Goal: Task Accomplishment & Management: Manage account settings

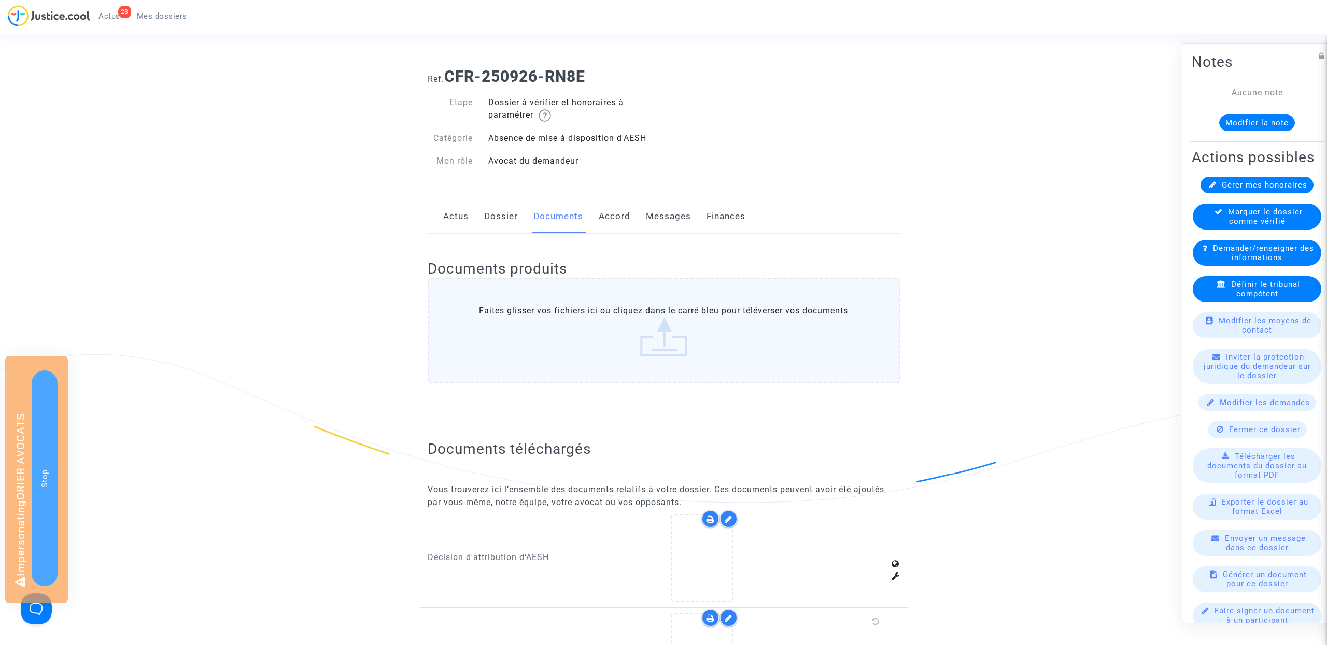
click at [453, 208] on link "Actus" at bounding box center [455, 217] width 25 height 34
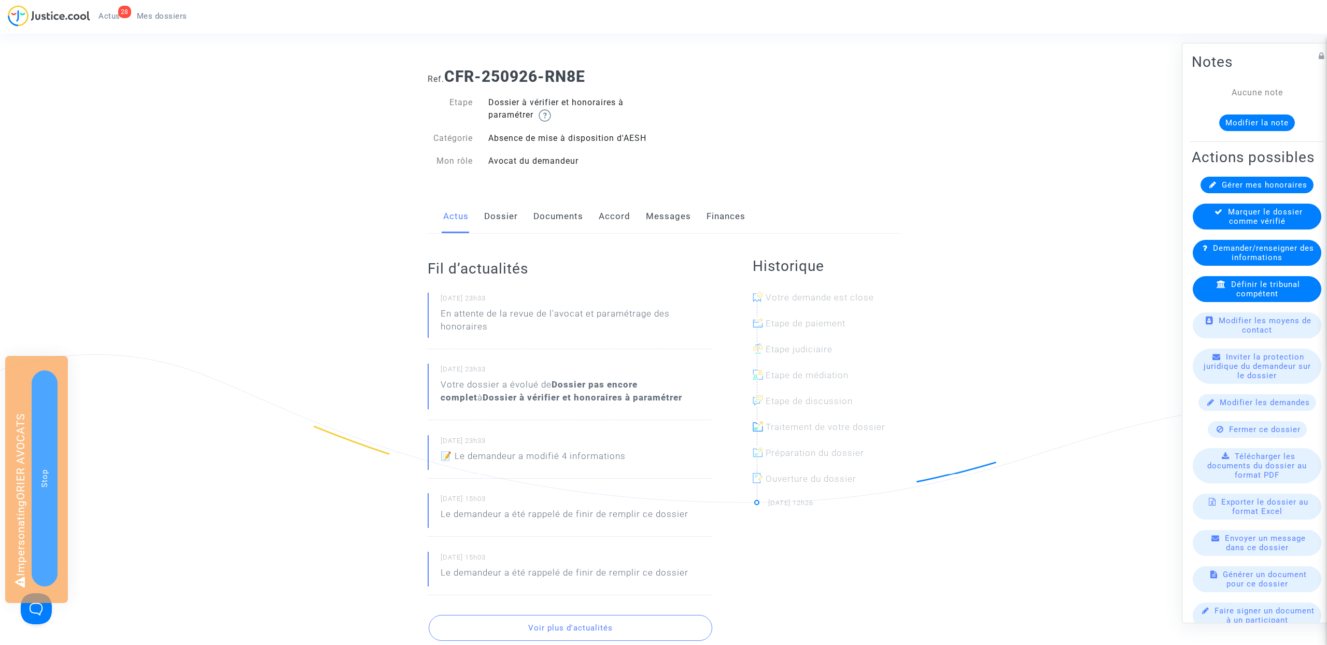
click at [570, 213] on link "Documents" at bounding box center [558, 217] width 50 height 34
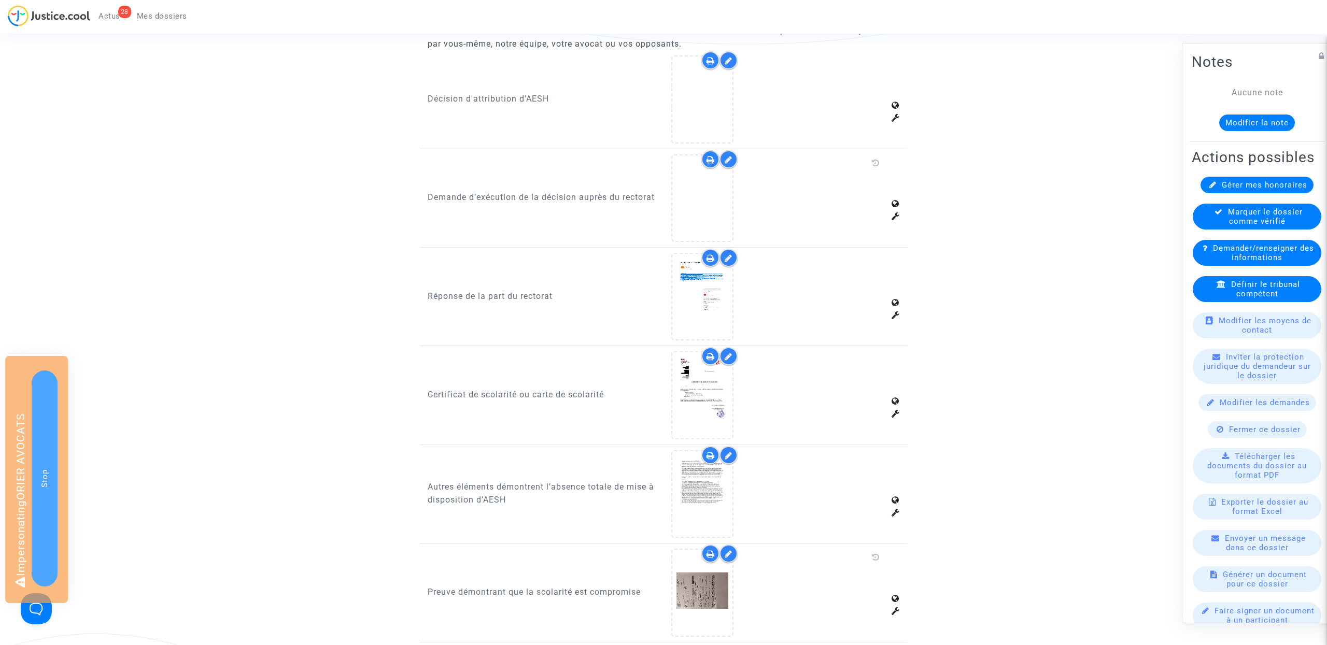
scroll to position [867, 0]
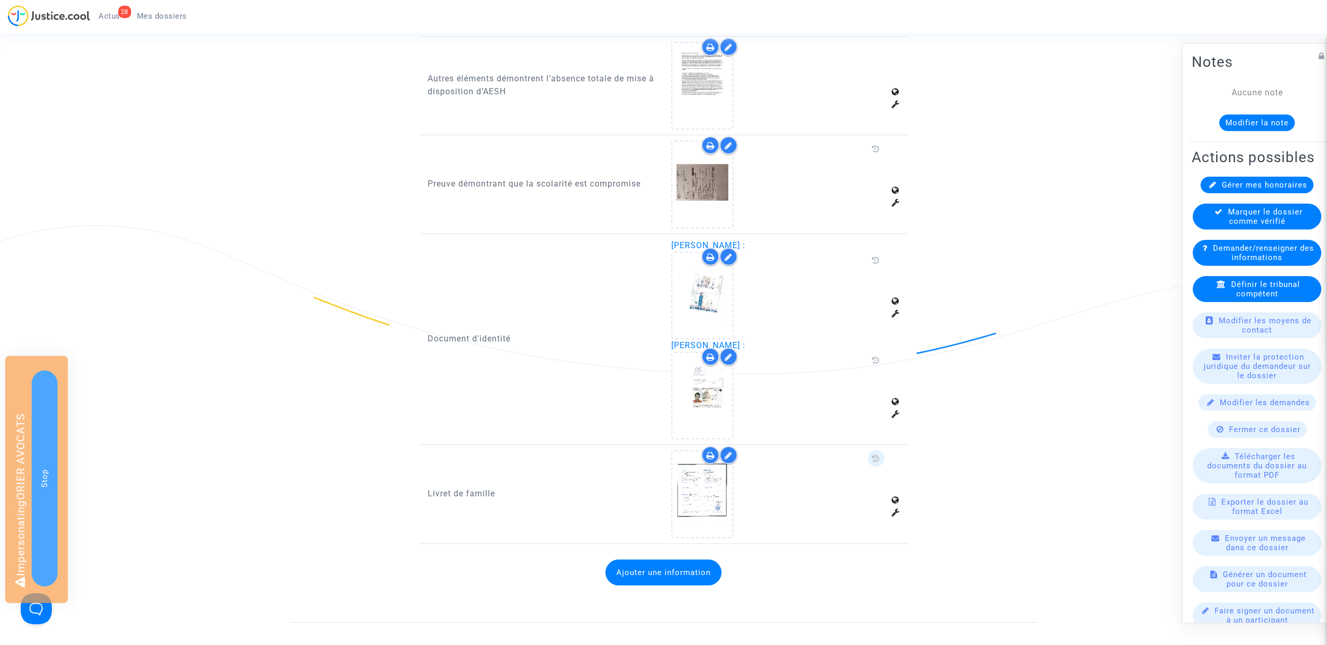
click at [874, 454] on span at bounding box center [876, 458] width 17 height 17
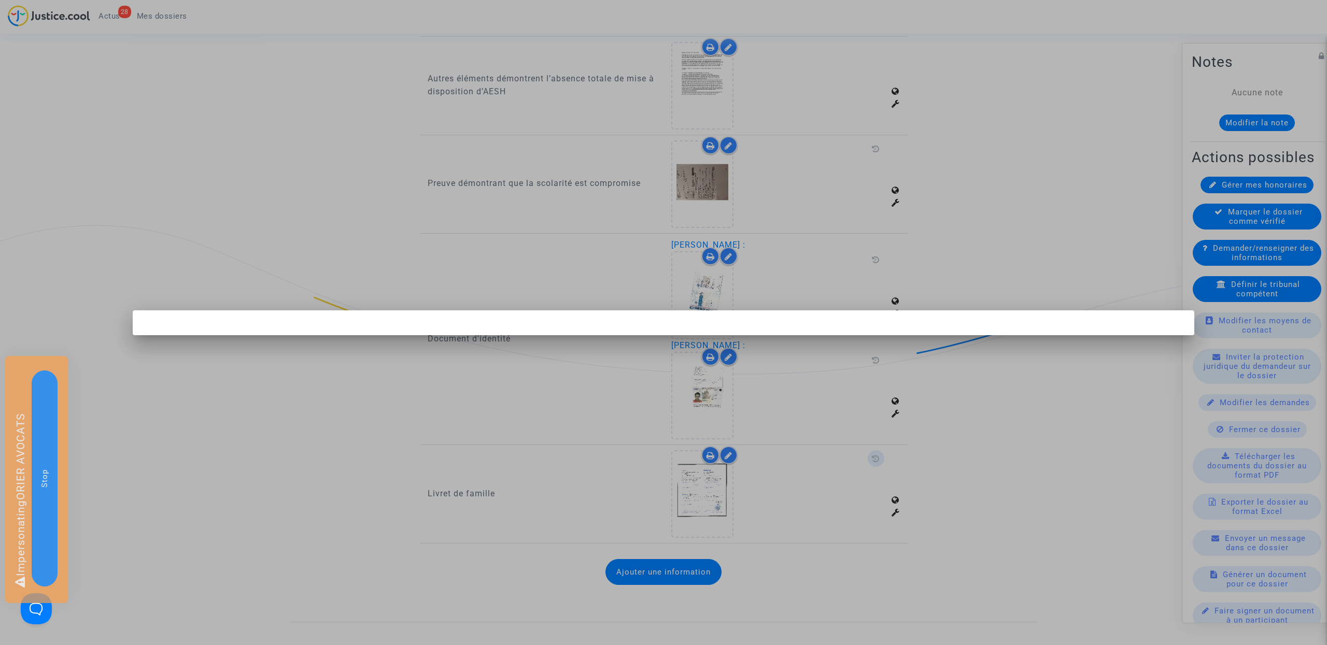
scroll to position [0, 0]
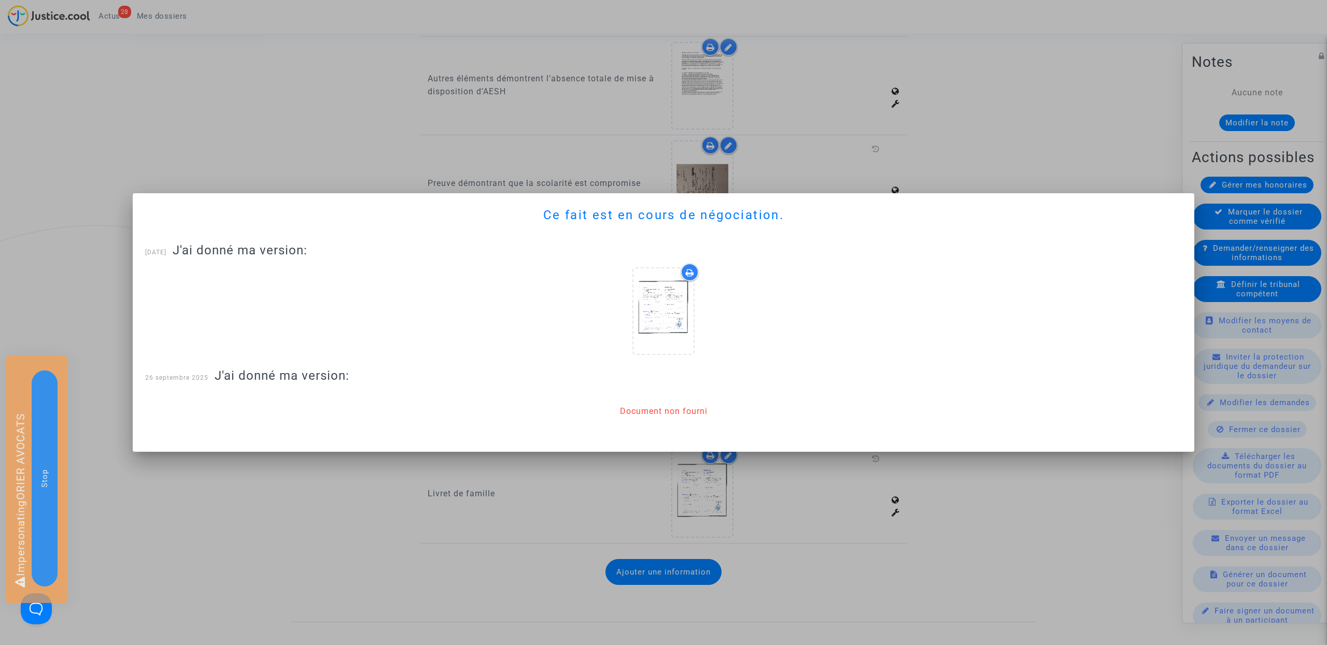
click at [822, 485] on div at bounding box center [663, 322] width 1327 height 645
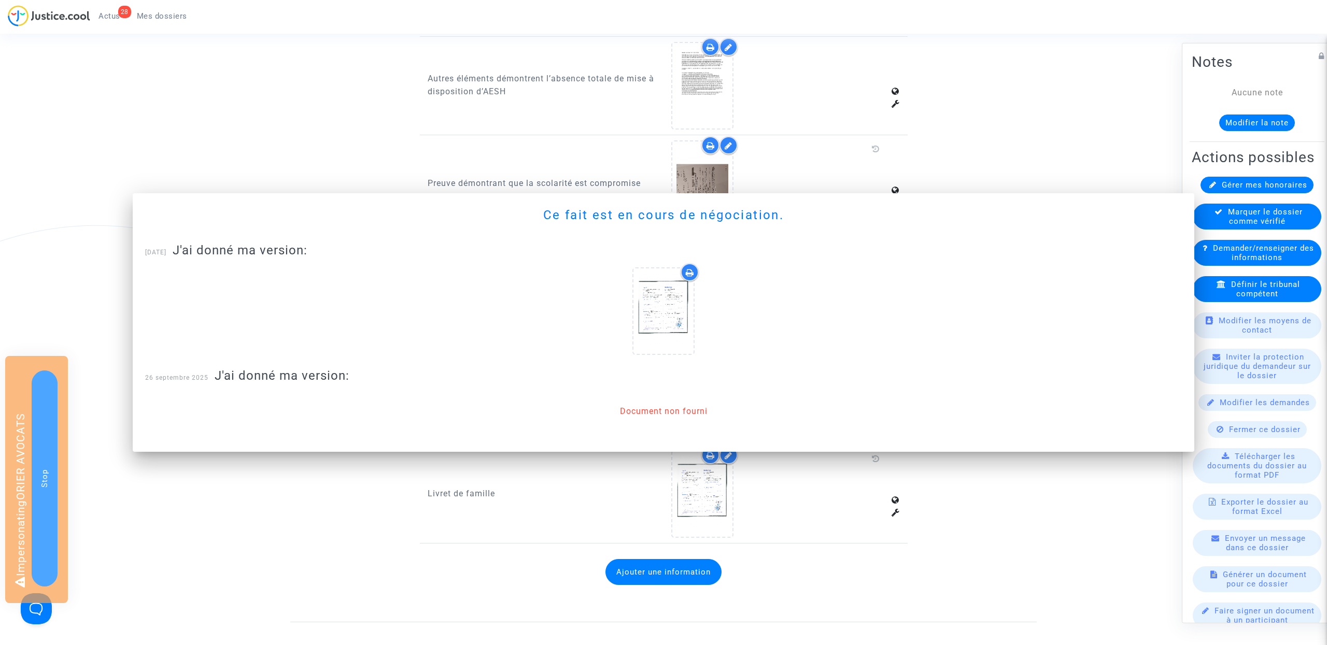
scroll to position [867, 0]
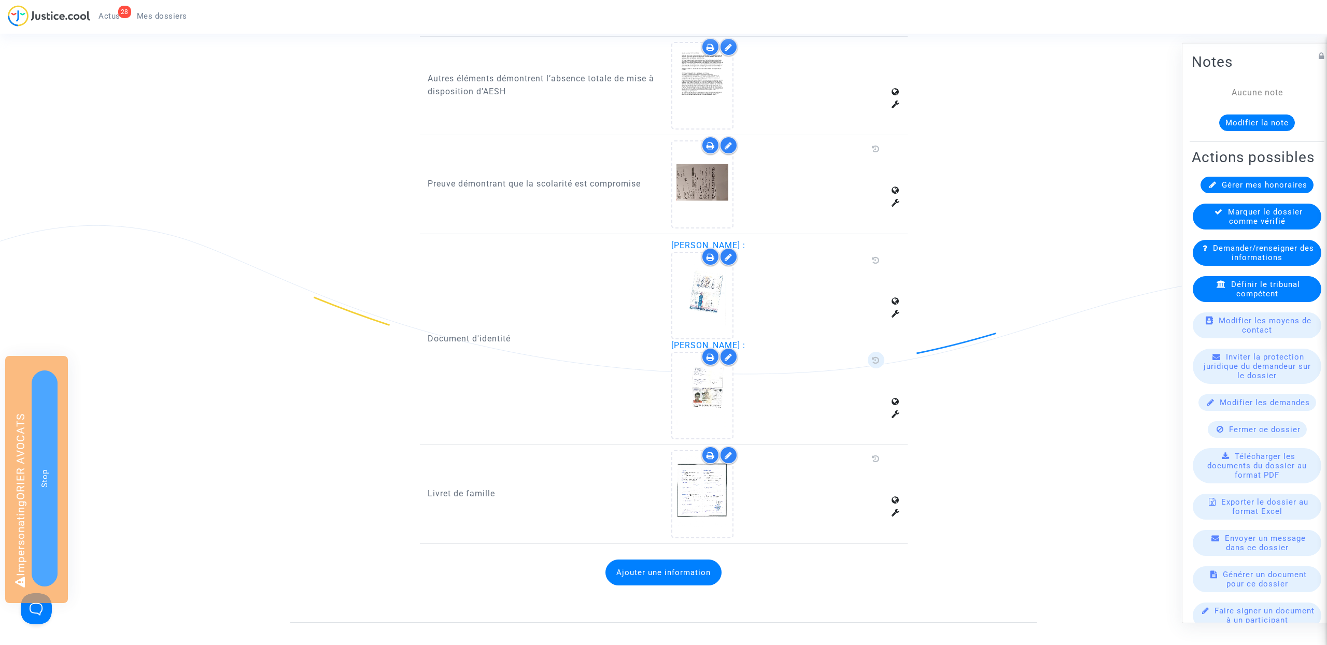
click at [872, 356] on icon at bounding box center [876, 360] width 8 height 8
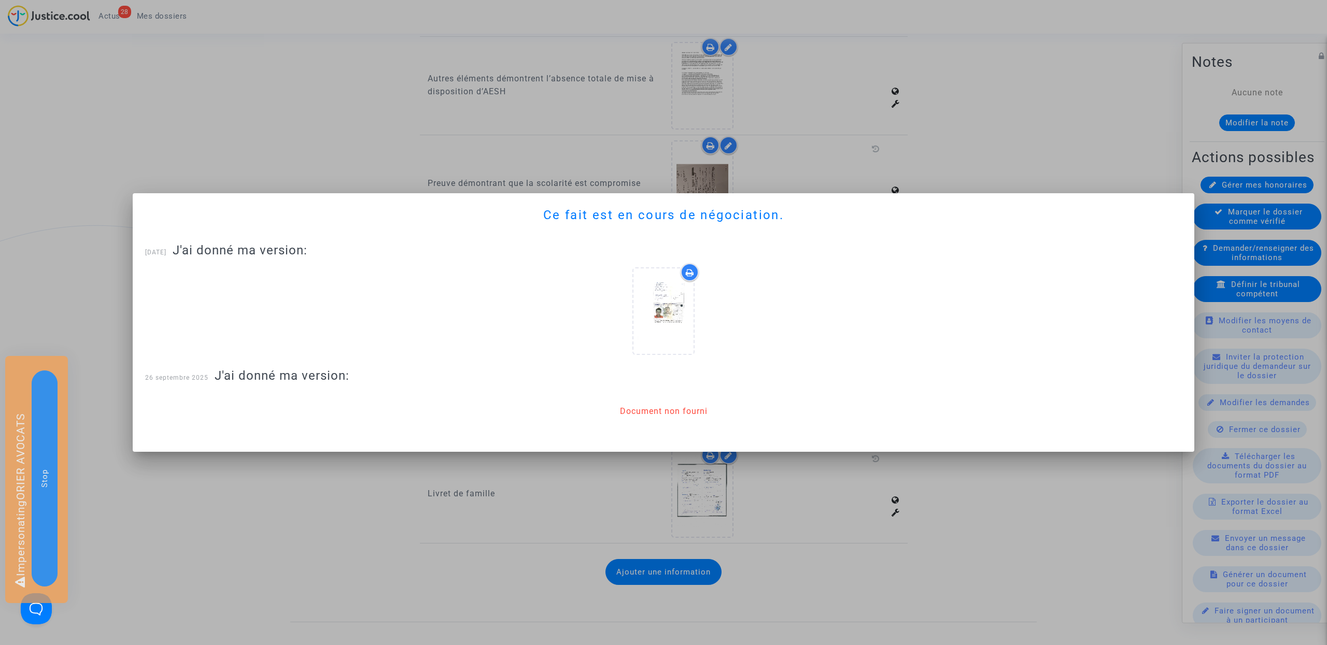
scroll to position [0, 0]
click at [807, 502] on div at bounding box center [663, 322] width 1327 height 645
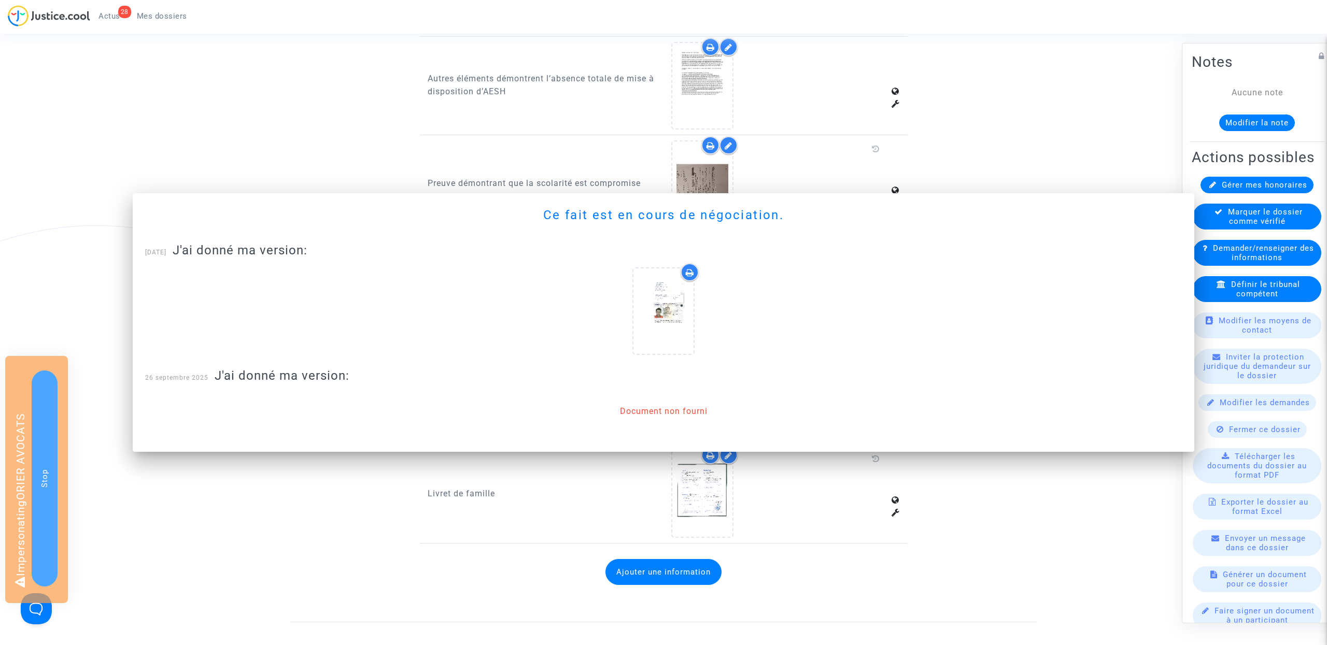
scroll to position [867, 0]
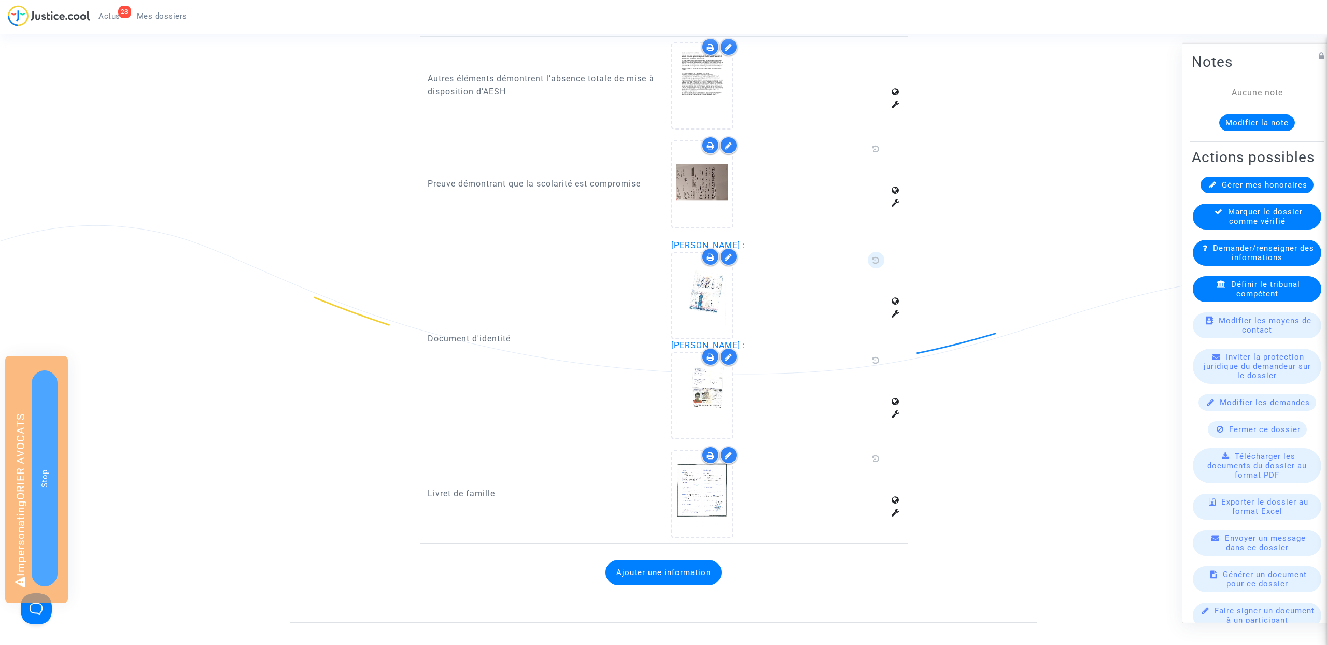
click at [874, 256] on icon at bounding box center [876, 260] width 8 height 8
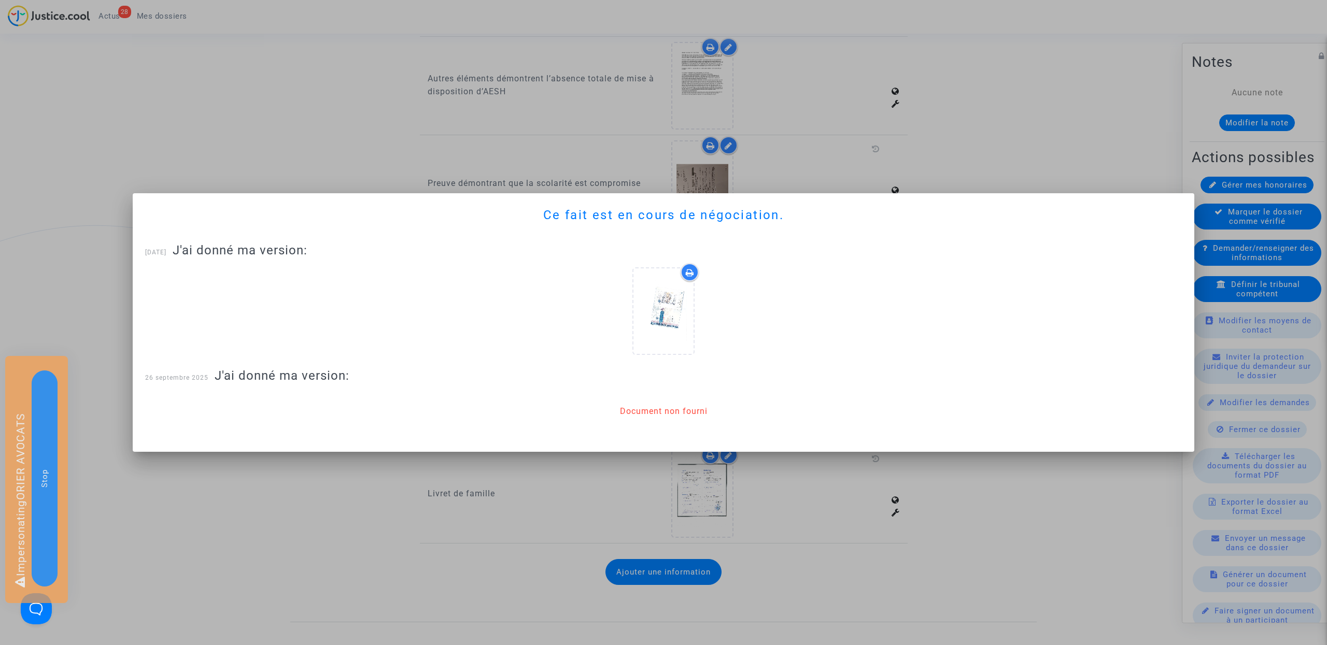
scroll to position [0, 0]
click at [795, 500] on div at bounding box center [663, 322] width 1327 height 645
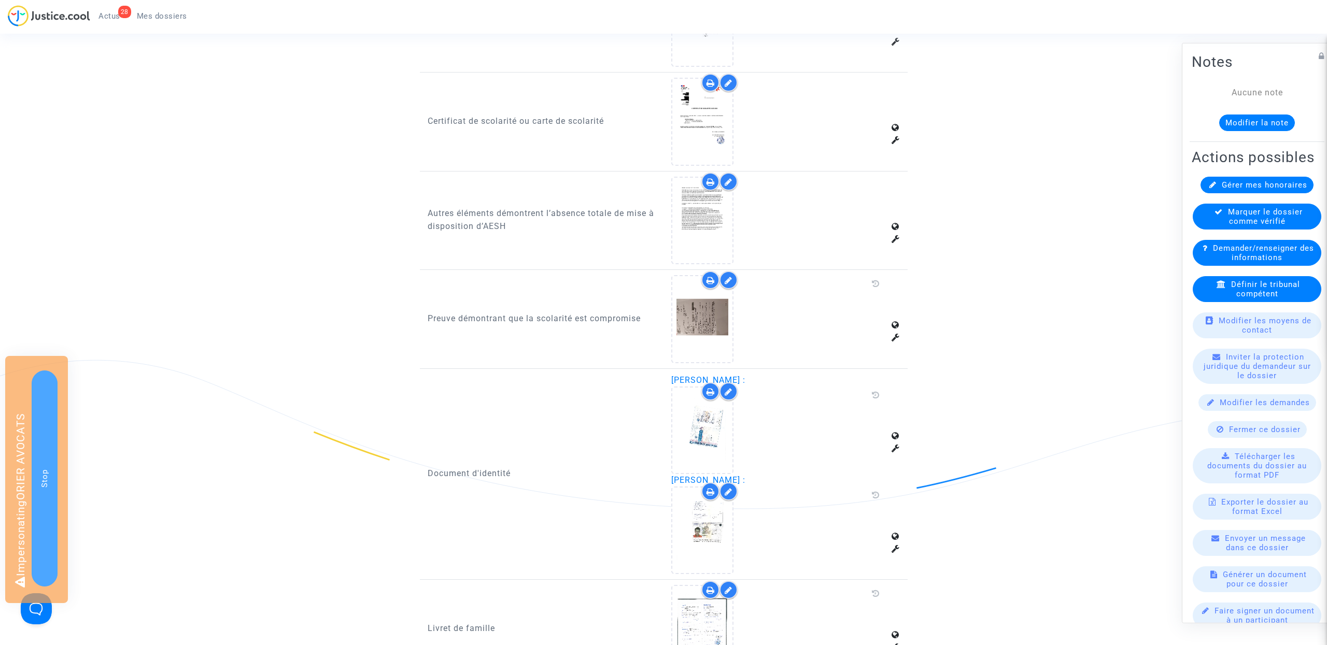
scroll to position [643, 0]
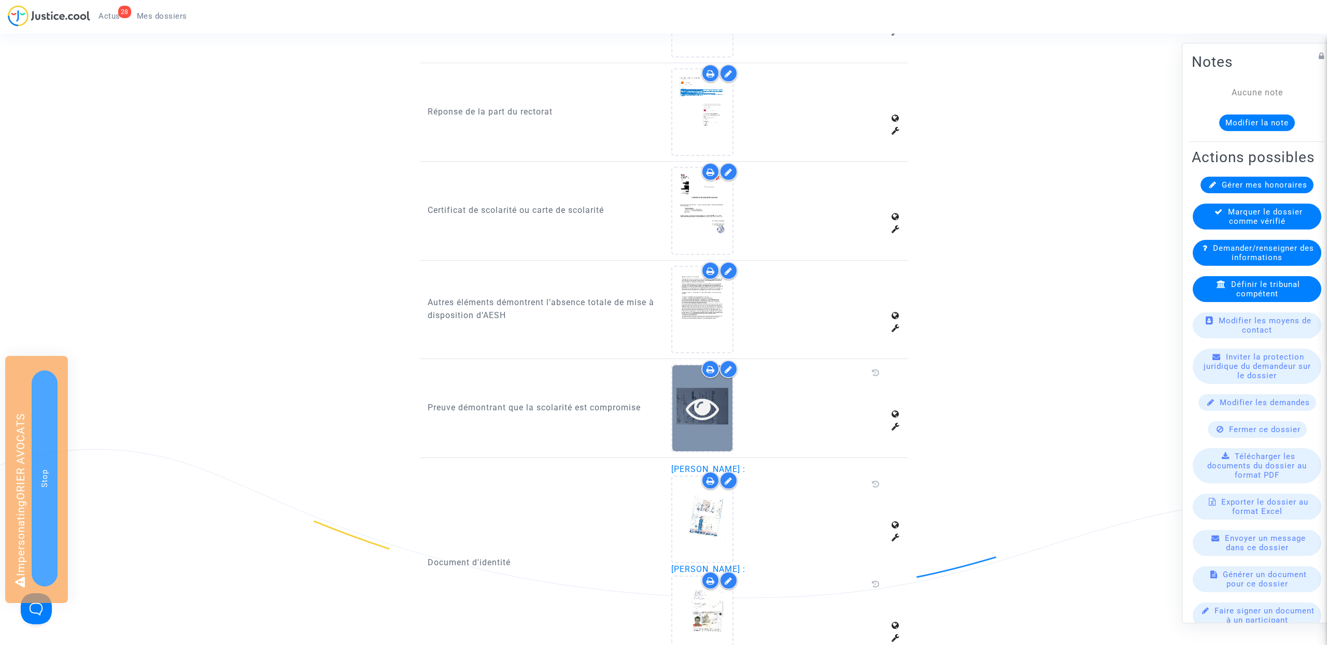
click at [696, 403] on icon at bounding box center [703, 408] width 34 height 33
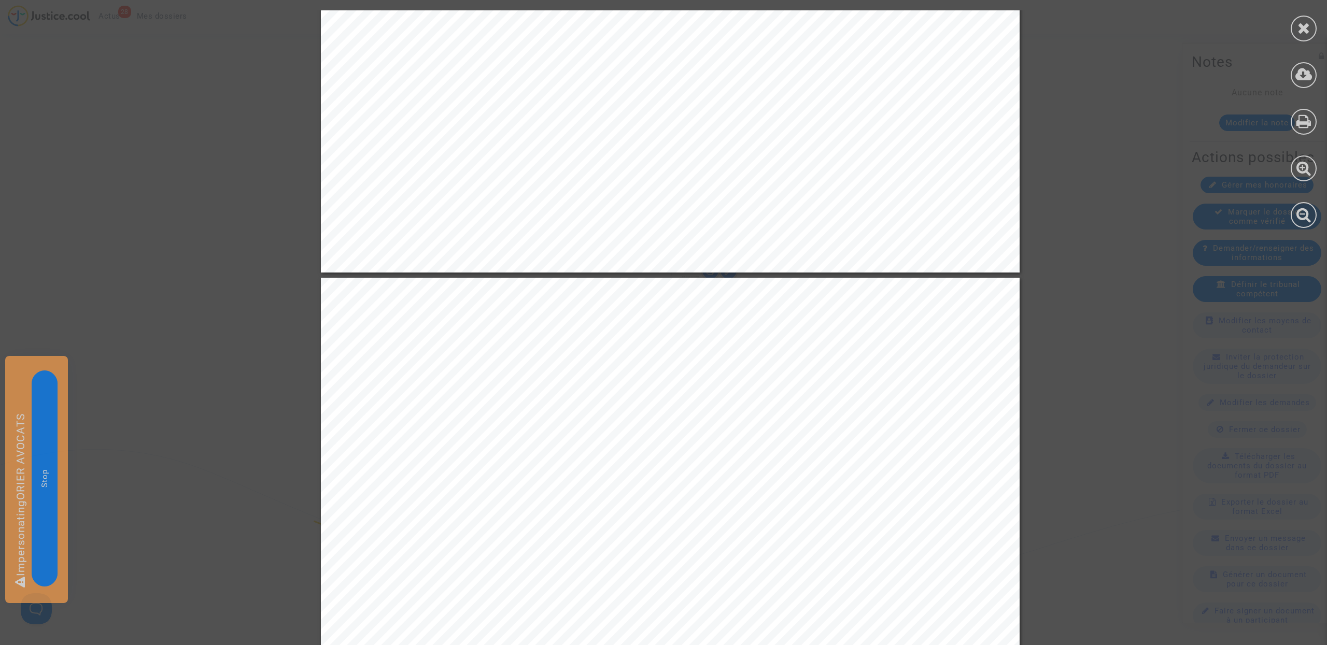
scroll to position [11463, 0]
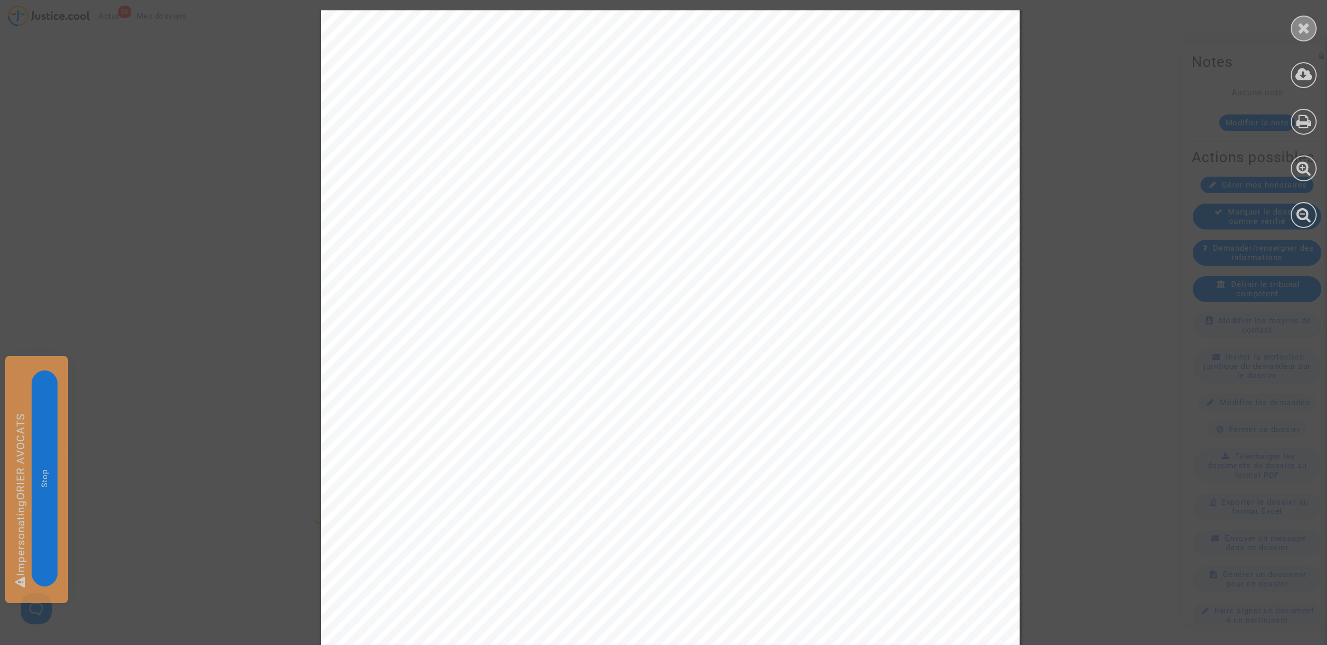
click at [1306, 31] on icon at bounding box center [1303, 28] width 13 height 16
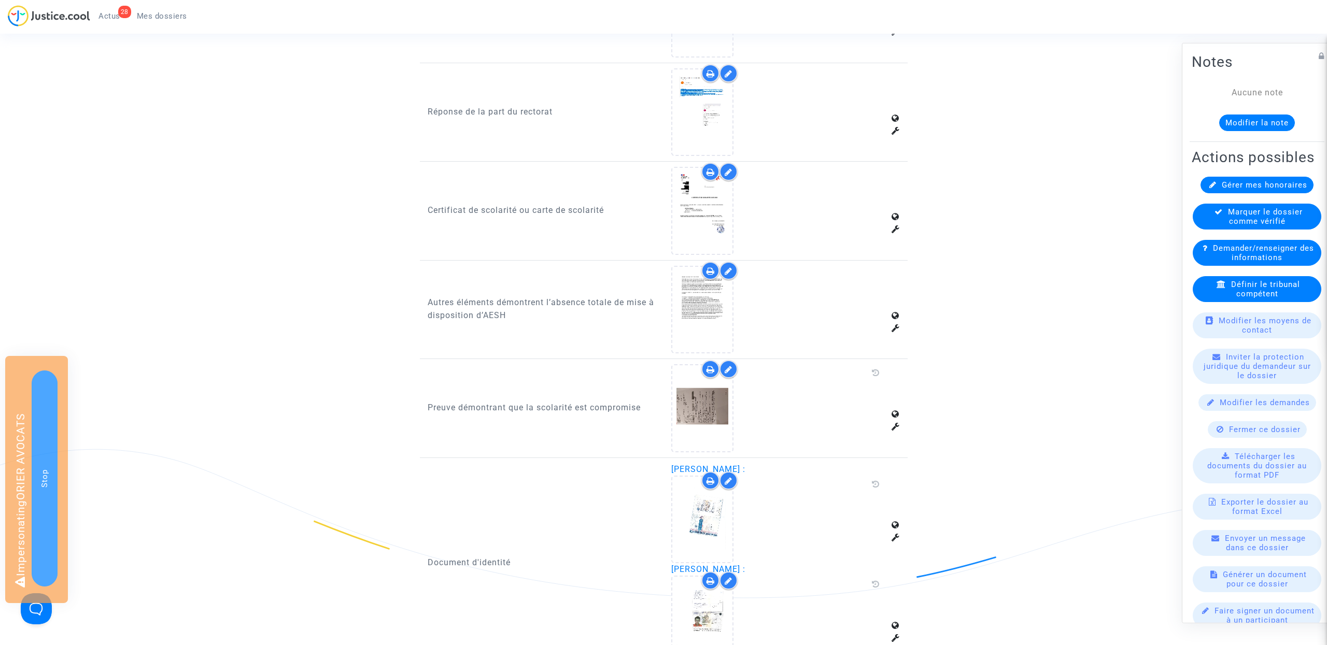
scroll to position [672, 0]
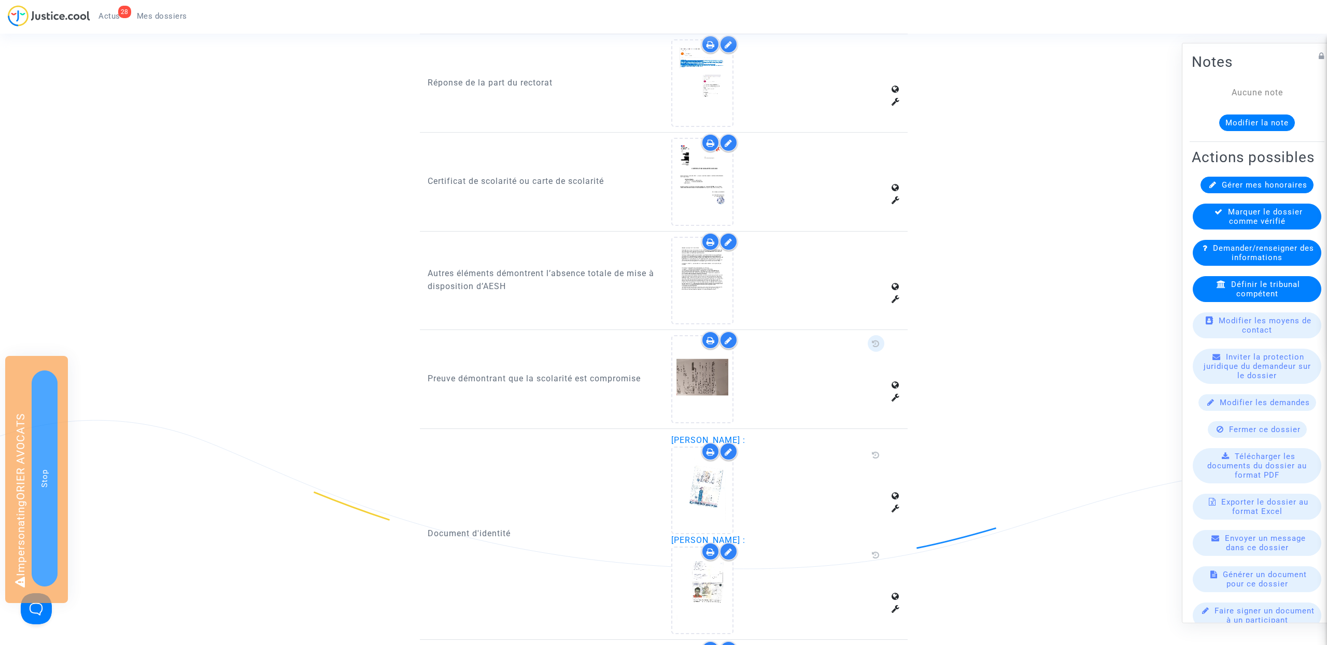
click at [876, 340] on icon at bounding box center [876, 344] width 8 height 8
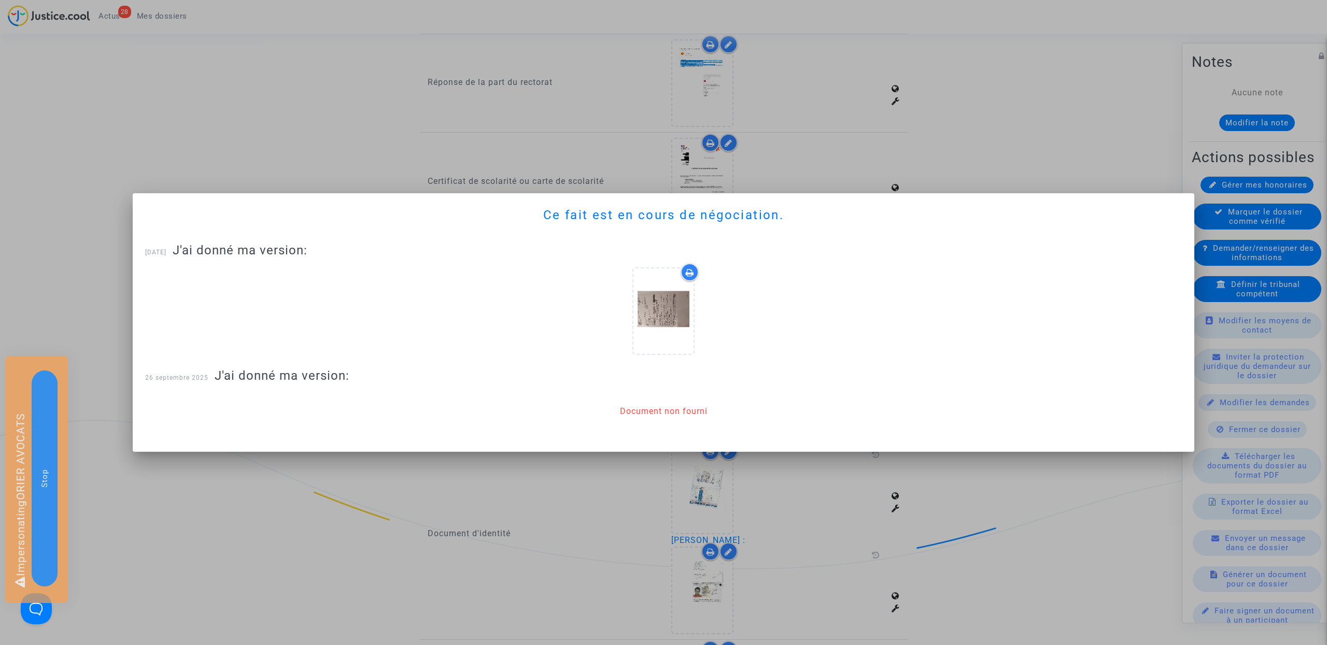
scroll to position [0, 0]
click at [1034, 478] on div at bounding box center [663, 322] width 1327 height 645
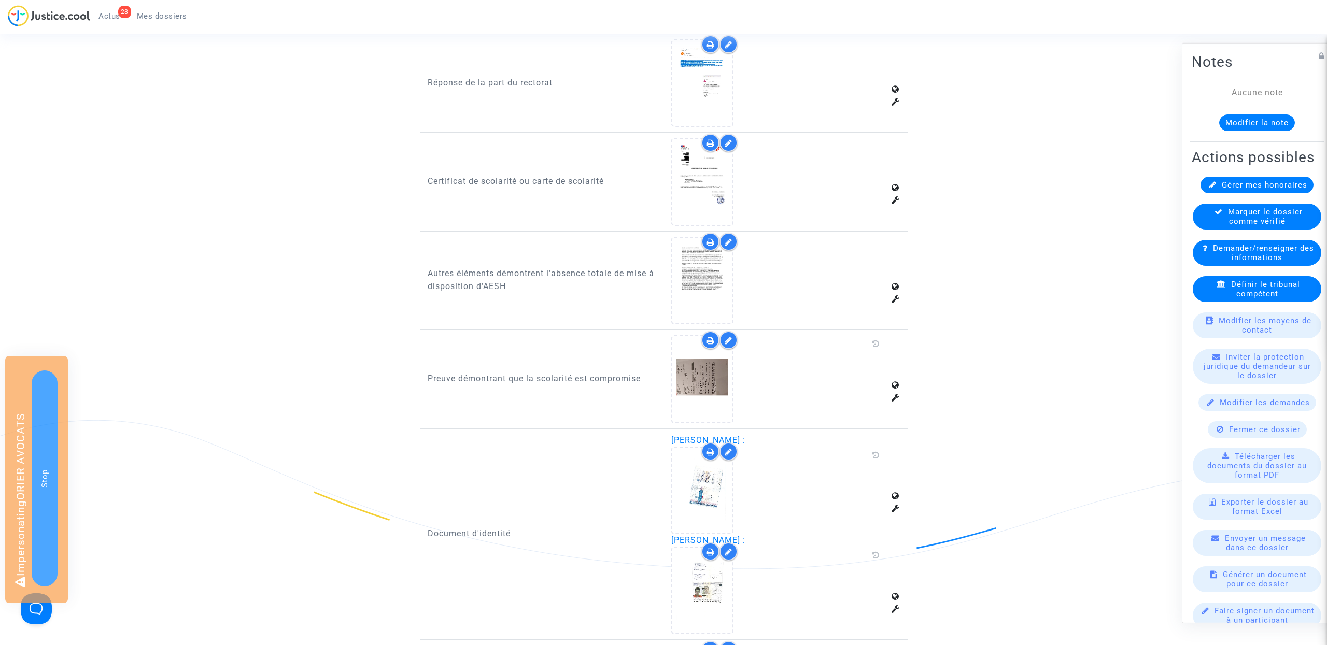
scroll to position [882, 0]
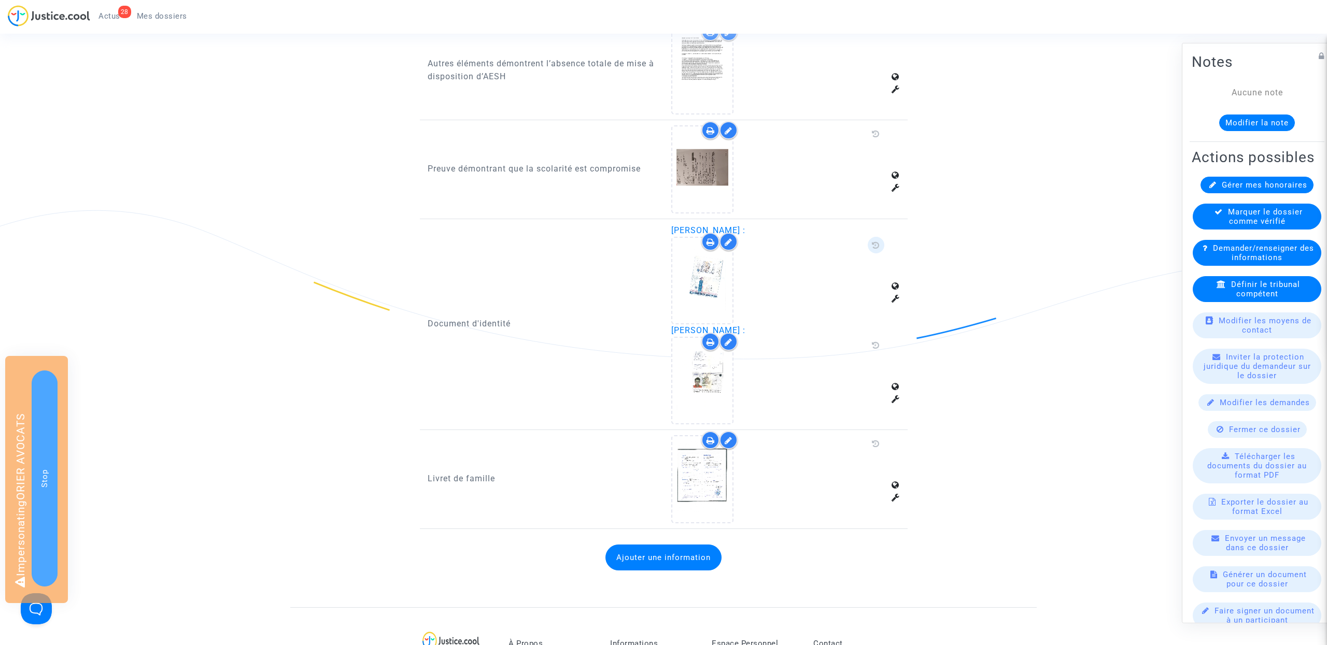
click at [872, 241] on icon at bounding box center [876, 245] width 8 height 8
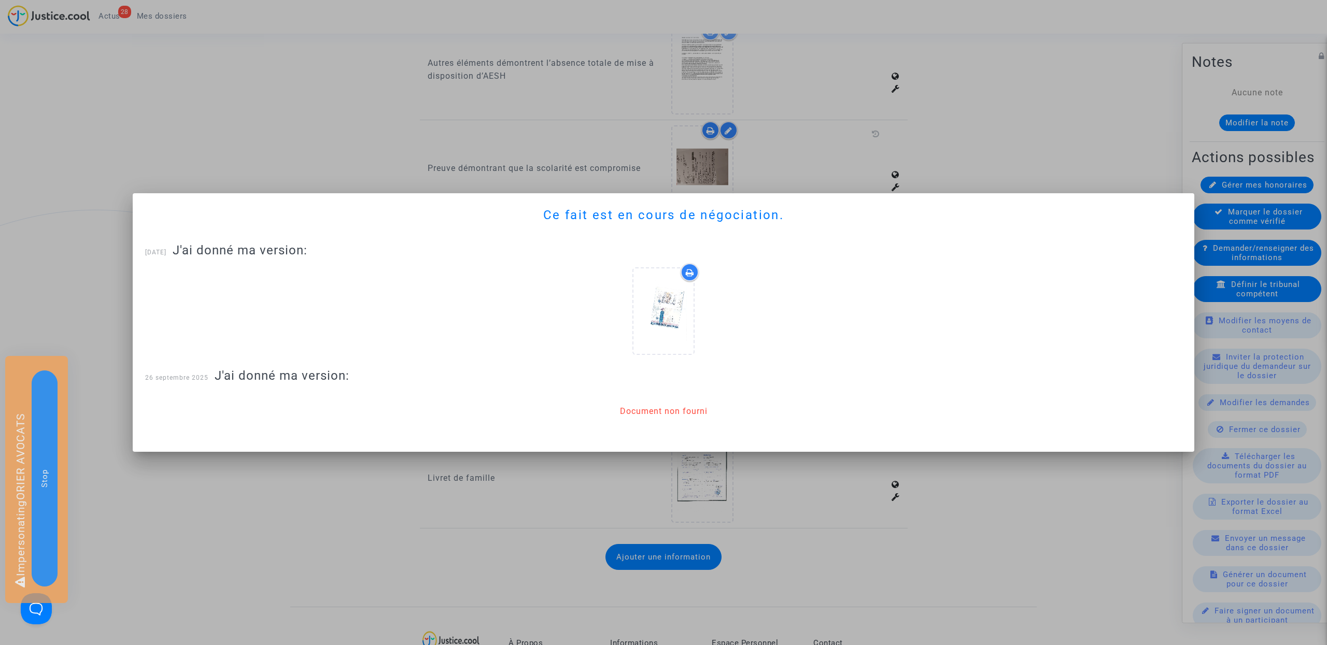
click at [984, 481] on div at bounding box center [663, 322] width 1327 height 645
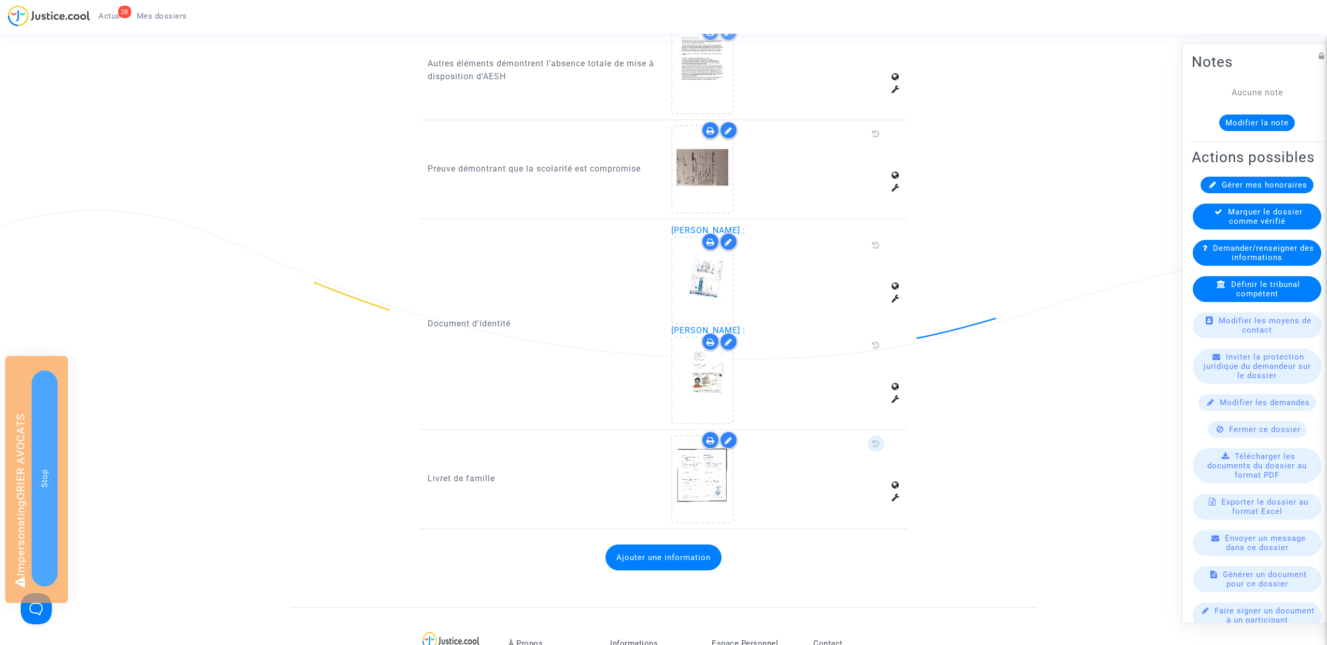
click at [872, 440] on icon at bounding box center [876, 444] width 8 height 8
